Goal: Transaction & Acquisition: Purchase product/service

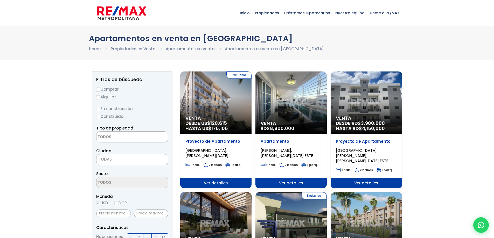
select select
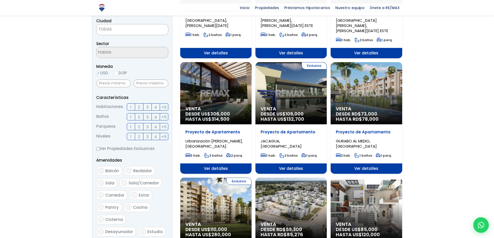
scroll to position [130, 0]
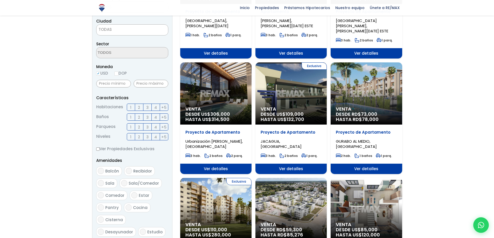
click at [355, 117] on span "HASTA RD$ 78,000" at bounding box center [366, 119] width 61 height 5
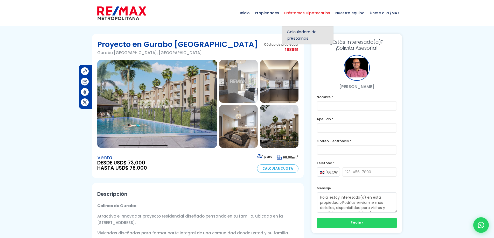
click at [303, 33] on span "Calculadora de préstamos" at bounding box center [307, 35] width 41 height 13
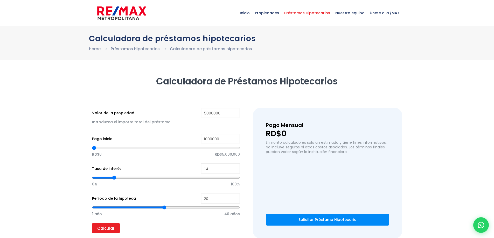
type input "5,000,000"
type input "1,000,000"
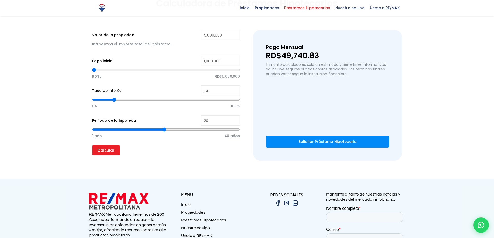
scroll to position [104, 0]
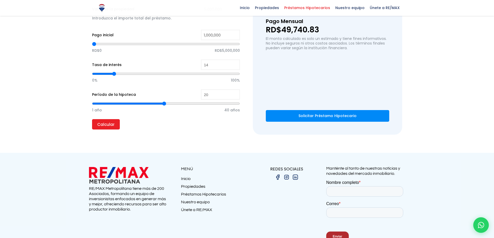
click at [324, 112] on link "Solicitar Préstamo Hipotecario" at bounding box center [327, 116] width 123 height 12
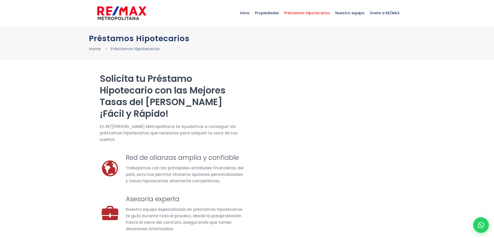
select select "CL"
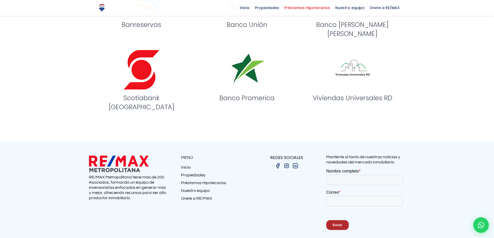
scroll to position [664, 0]
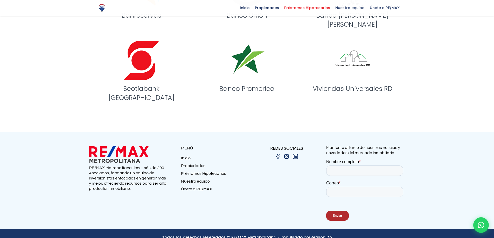
click at [193, 171] on link "Préstamos Hipotecarios" at bounding box center [214, 175] width 66 height 8
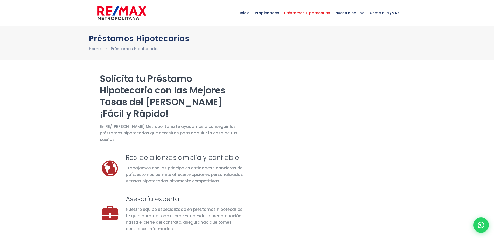
select select "CL"
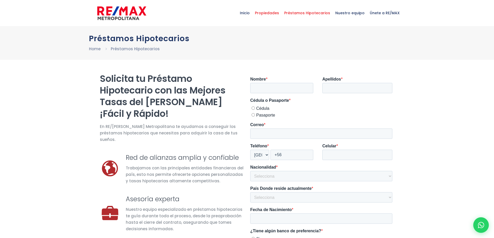
click at [270, 13] on span "Propiedades" at bounding box center [266, 13] width 29 height 16
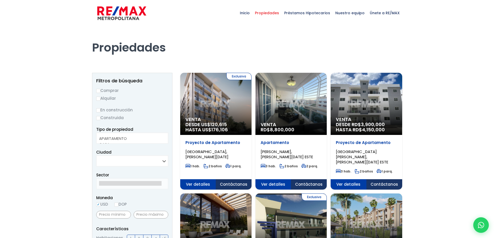
select select
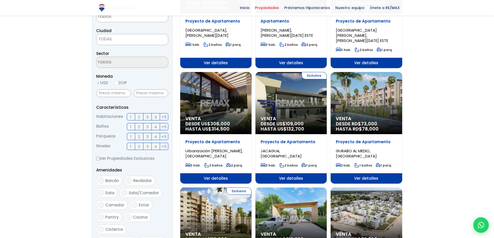
scroll to position [130, 0]
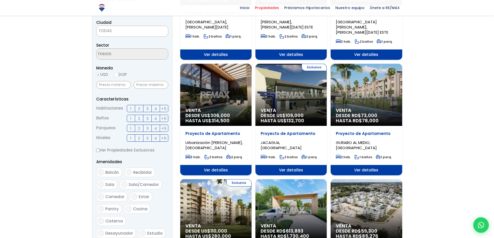
click at [364, 165] on span "Ver detalles" at bounding box center [365, 170] width 71 height 10
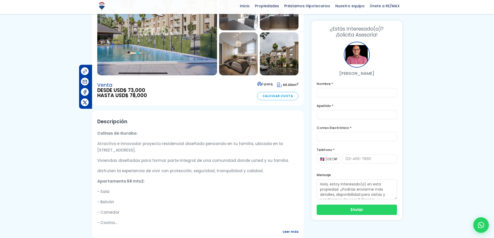
scroll to position [78, 0]
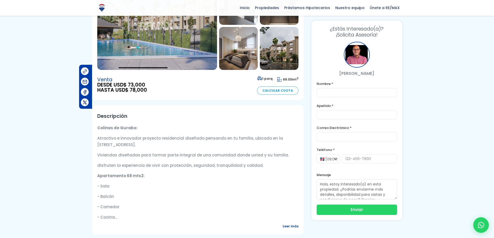
drag, startPoint x: 277, startPoint y: 138, endPoint x: 166, endPoint y: 145, distance: 111.4
click at [166, 145] on p "Atractivo e innovador proyecto residencial diseñado pensando en tu familia, ubi…" at bounding box center [197, 141] width 201 height 13
copy p "calle 10, Gurabo, [GEOGRAPHIC_DATA]"
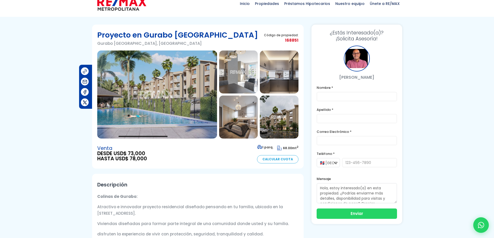
scroll to position [0, 0]
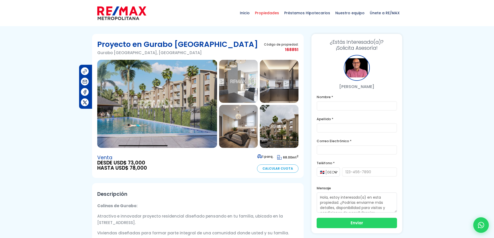
click at [265, 11] on span "Propiedades" at bounding box center [266, 13] width 29 height 16
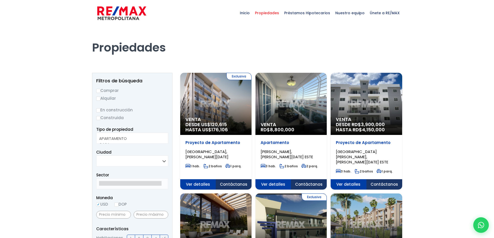
select select
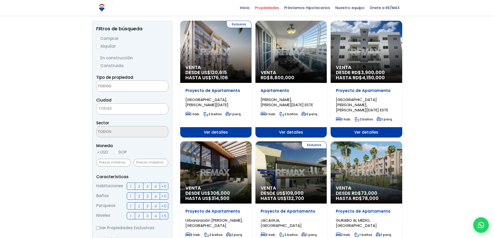
scroll to position [78, 0]
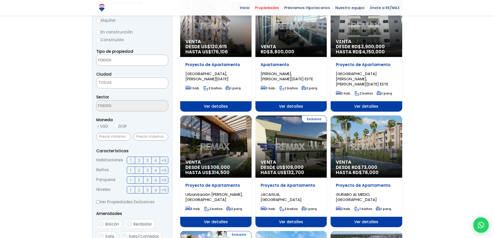
click at [271, 165] on span "DESDE US$ 109,000 HASTA US$ 132,700" at bounding box center [290, 170] width 61 height 10
click at [289, 217] on span "Ver detalles" at bounding box center [290, 222] width 71 height 10
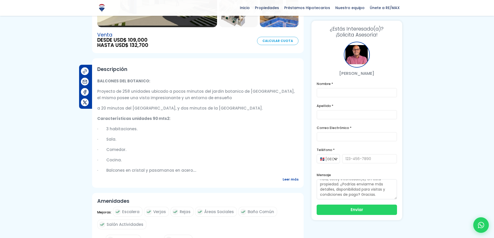
scroll to position [130, 0]
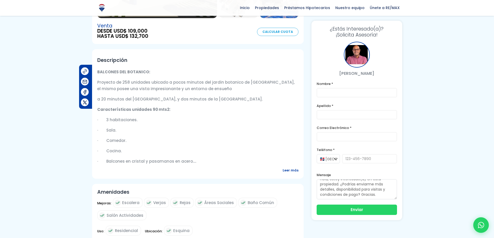
click at [287, 167] on span "Leer más" at bounding box center [290, 170] width 16 height 6
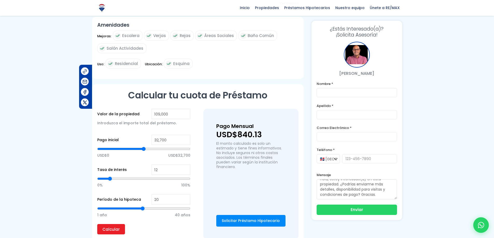
scroll to position [570, 0]
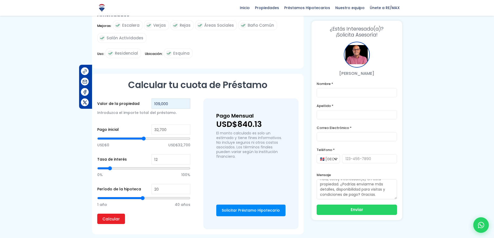
click at [156, 109] on input "109,000" at bounding box center [170, 103] width 39 height 10
type input "19,000"
type input "0"
type input "114,000"
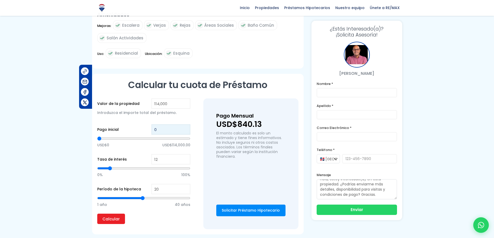
type input "3"
type input "34"
type input "342"
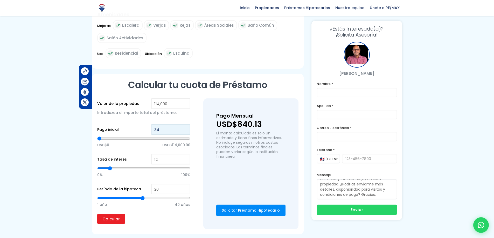
type input "342"
type input "3,420"
type input "3420"
type input "34,200"
type input "34200"
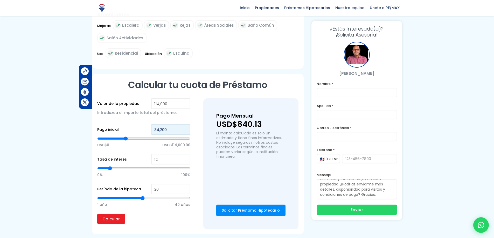
type input "34,200"
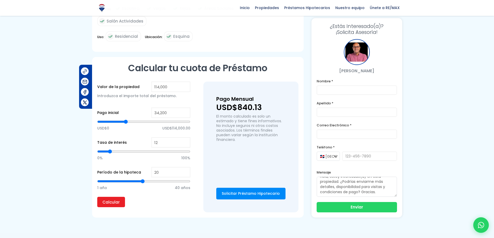
scroll to position [596, 0]
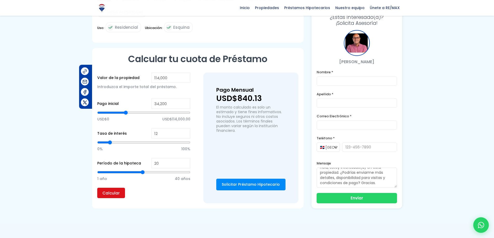
click at [112, 198] on input "Calcular" at bounding box center [111, 193] width 28 height 10
